Goal: Task Accomplishment & Management: Use online tool/utility

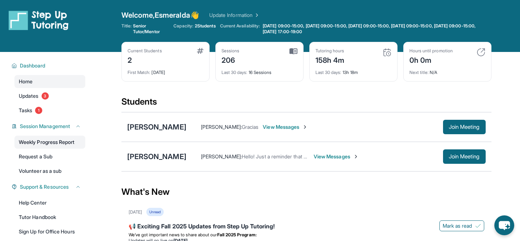
click at [58, 140] on link "Weekly Progress Report" at bounding box center [49, 142] width 71 height 13
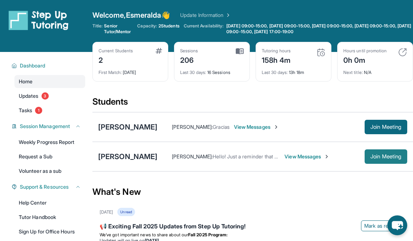
click at [266, 159] on span "Join Meeting" at bounding box center [386, 157] width 31 height 4
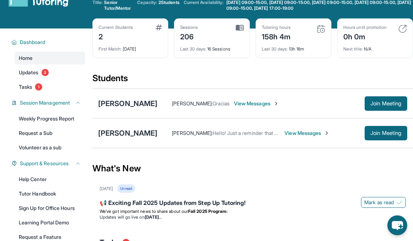
scroll to position [27, 0]
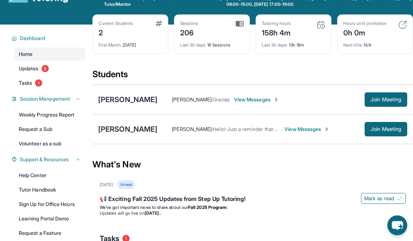
click at [266, 100] on span "View Messages" at bounding box center [256, 99] width 45 height 7
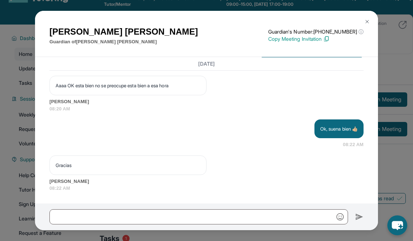
scroll to position [11220, 0]
click at [266, 23] on img at bounding box center [367, 22] width 6 height 6
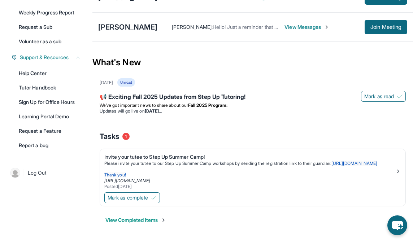
scroll to position [135, 0]
click at [140, 197] on span "Mark as complete" at bounding box center [128, 197] width 40 height 7
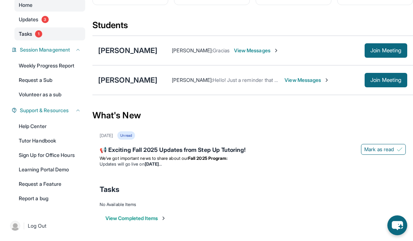
click at [41, 35] on span "1" at bounding box center [38, 33] width 7 height 7
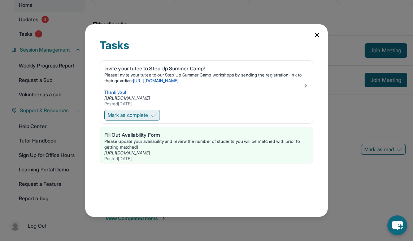
click at [144, 114] on span "Mark as complete" at bounding box center [128, 115] width 40 height 7
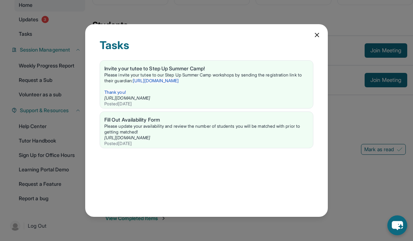
click at [266, 34] on icon at bounding box center [316, 34] width 7 height 7
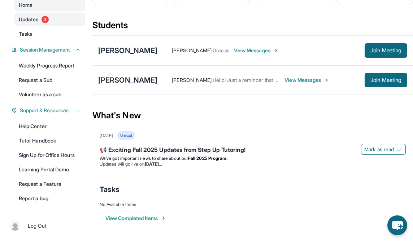
click at [26, 22] on span "Updates" at bounding box center [29, 19] width 20 height 7
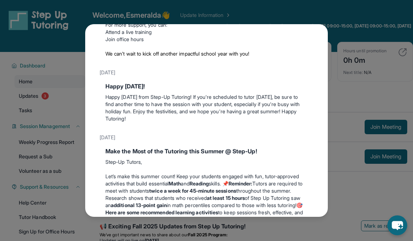
scroll to position [0, 0]
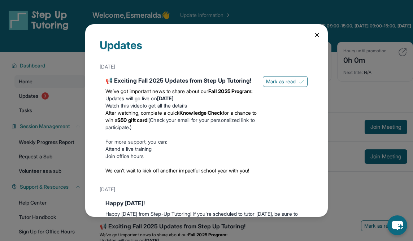
click at [266, 35] on icon at bounding box center [316, 34] width 7 height 7
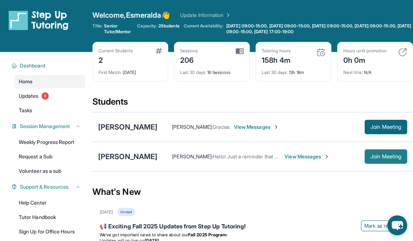
click at [266, 156] on span "Join Meeting" at bounding box center [386, 157] width 31 height 4
click at [266, 132] on button "Join Meeting" at bounding box center [386, 127] width 43 height 14
